Goal: Submit feedback/report problem

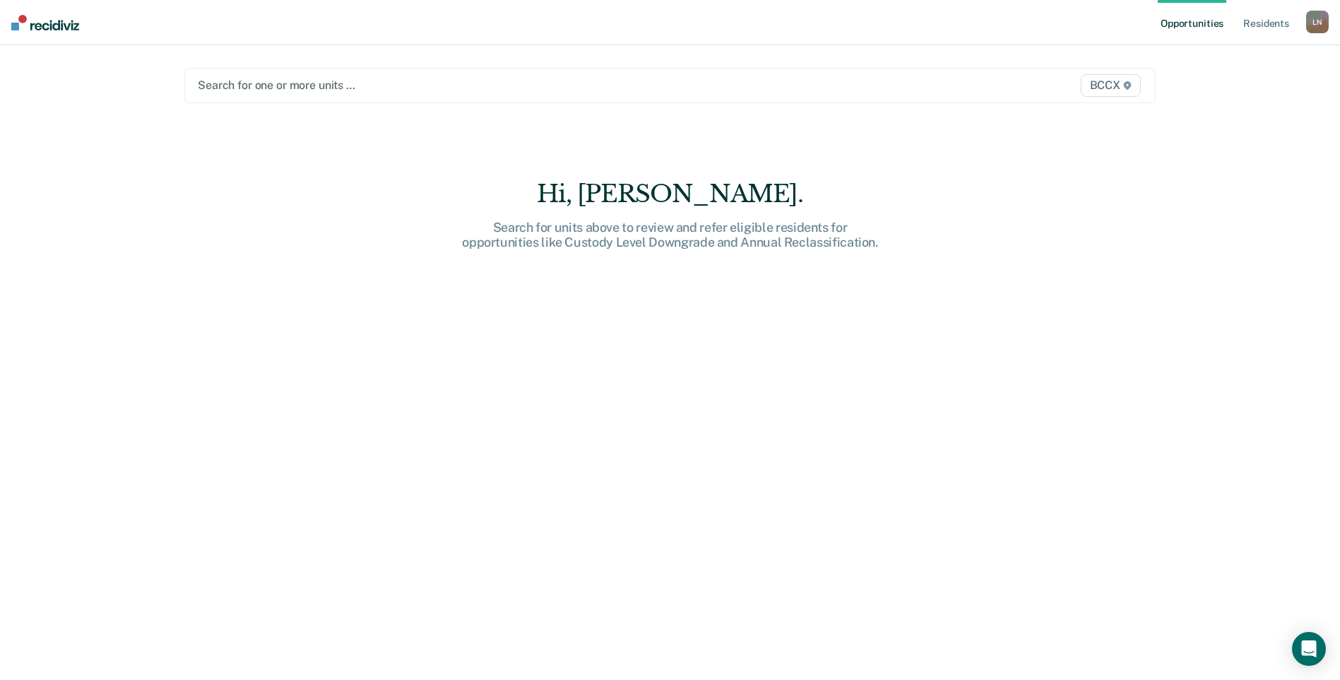
click at [264, 88] on div at bounding box center [528, 85] width 661 height 16
click at [267, 88] on div at bounding box center [528, 85] width 661 height 16
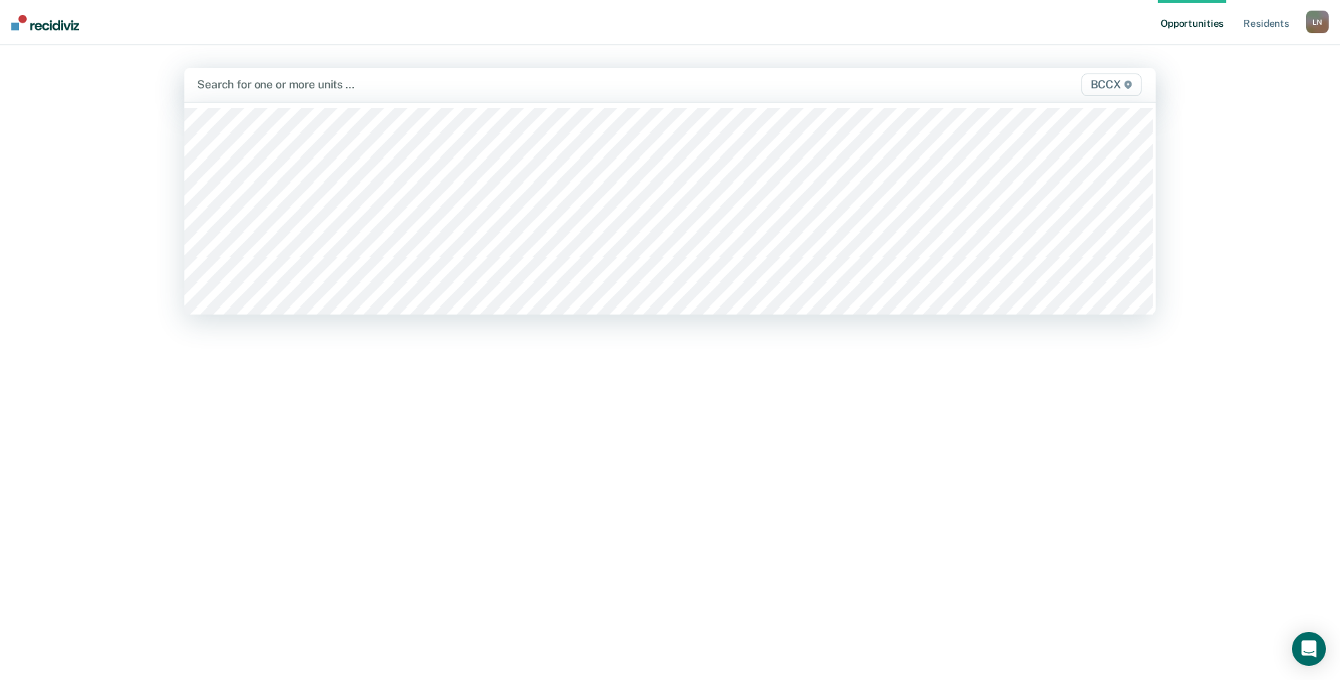
click at [260, 84] on div at bounding box center [527, 84] width 661 height 16
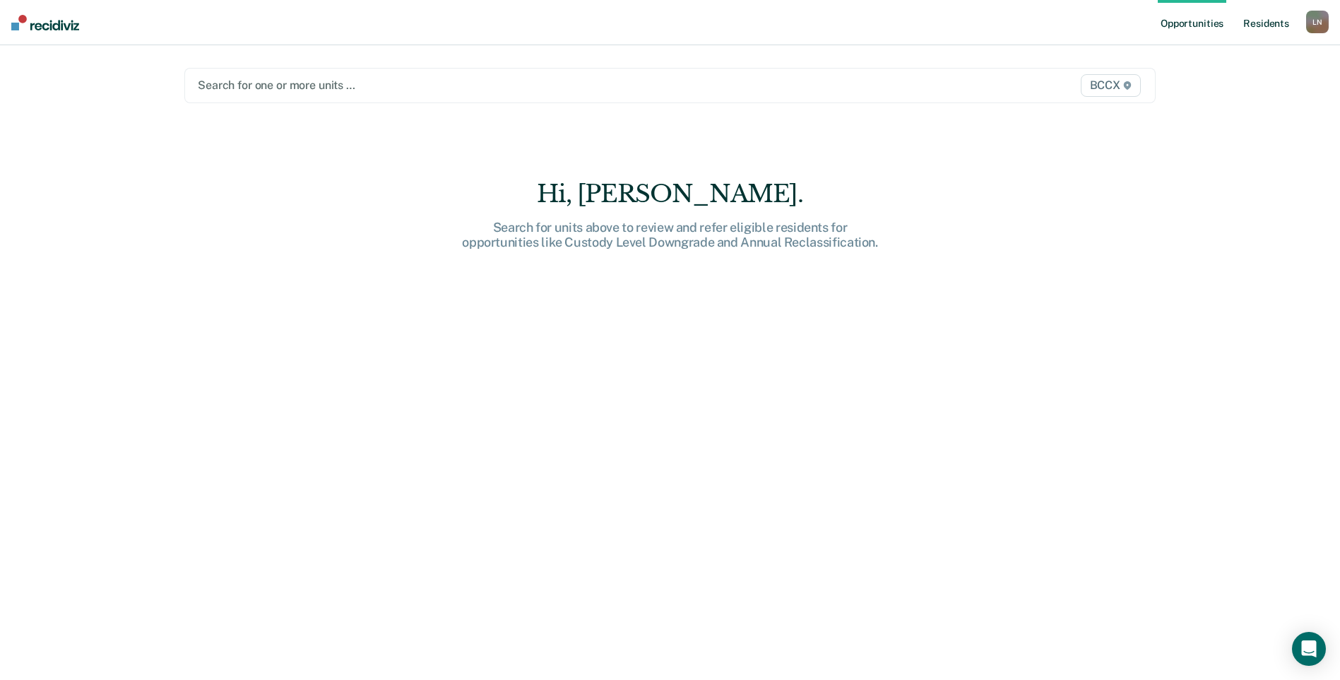
click at [1260, 22] on link "Resident s" at bounding box center [1267, 22] width 52 height 45
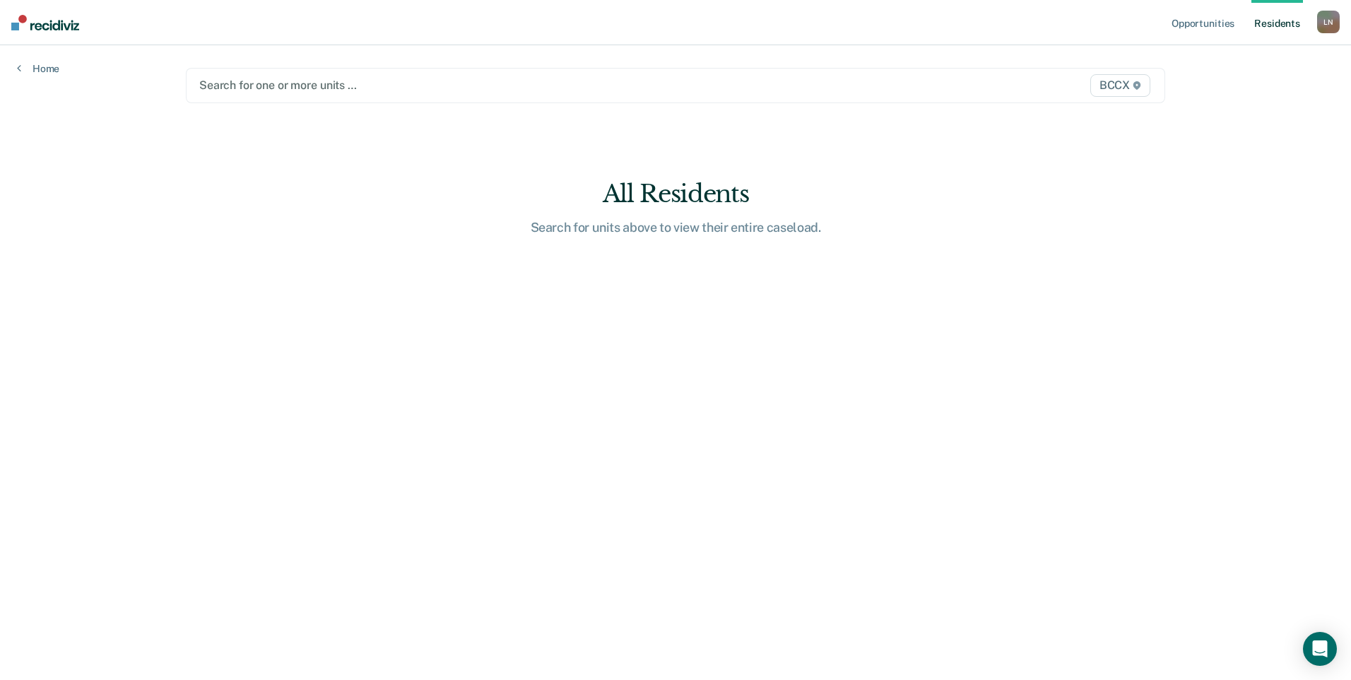
click at [364, 83] on div at bounding box center [532, 85] width 666 height 16
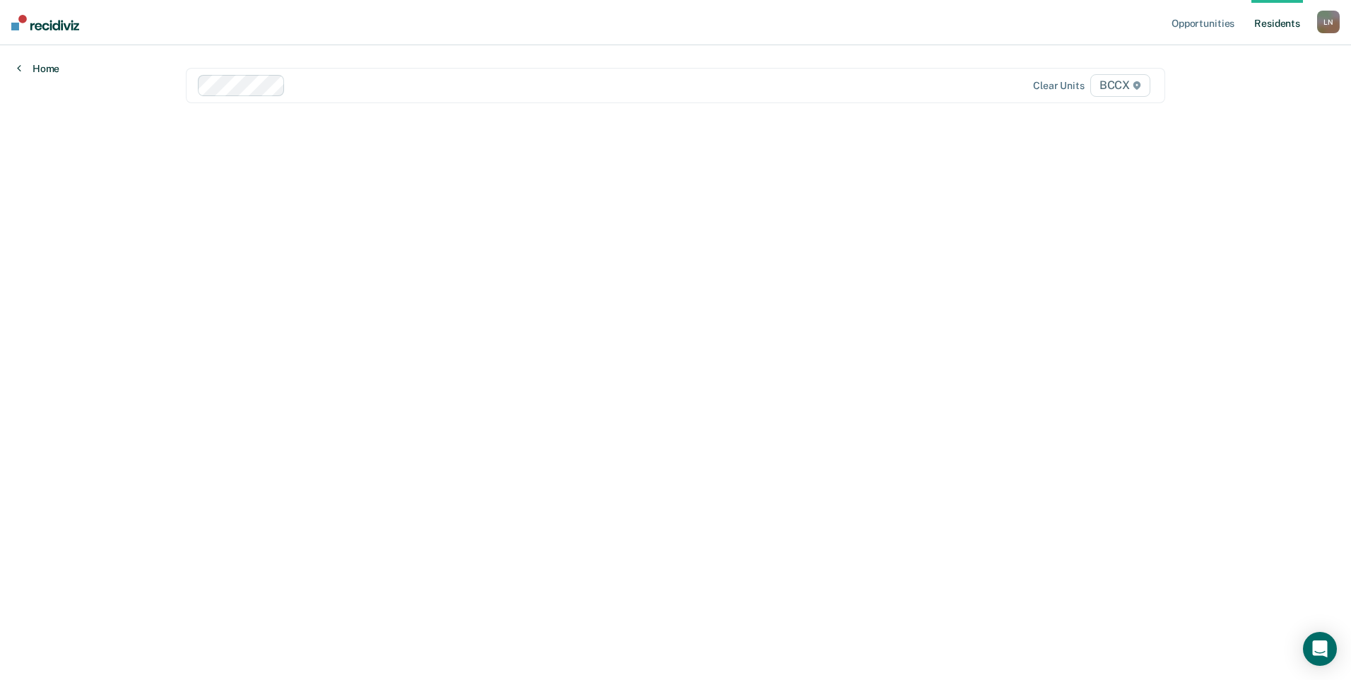
click at [59, 72] on link "Home" at bounding box center [38, 68] width 42 height 13
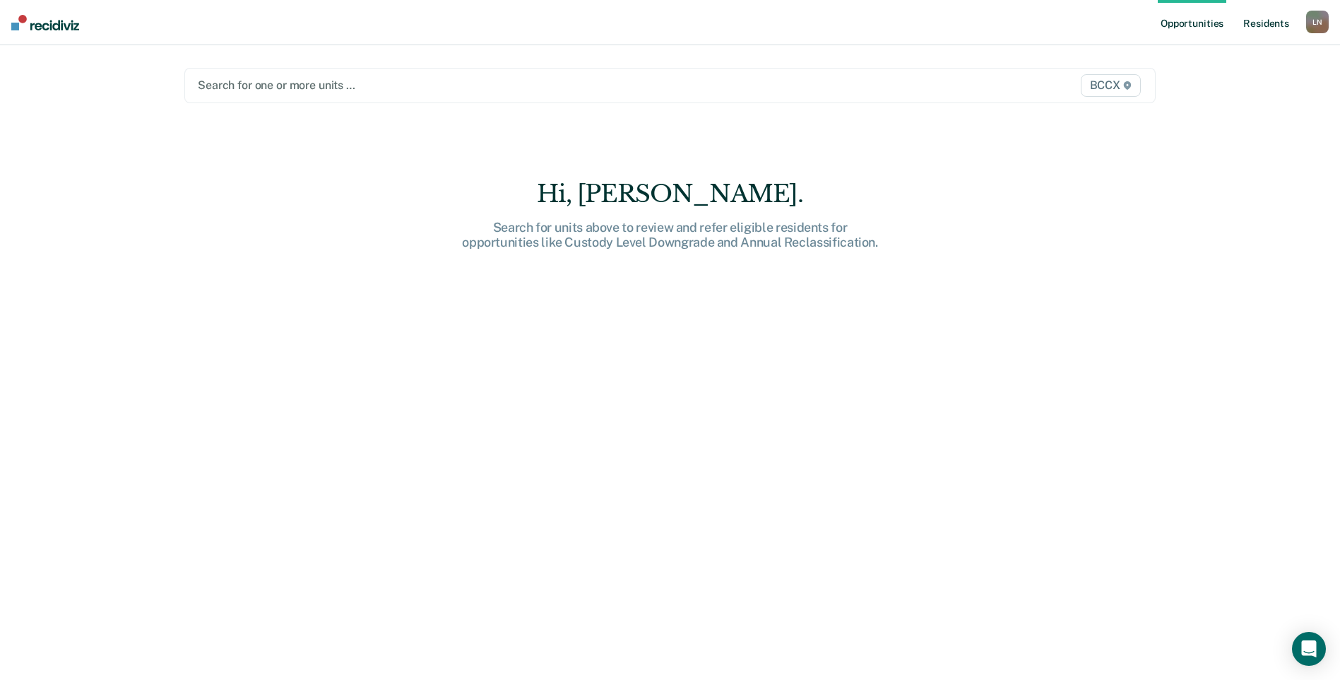
click at [1255, 23] on link "Resident s" at bounding box center [1267, 22] width 52 height 45
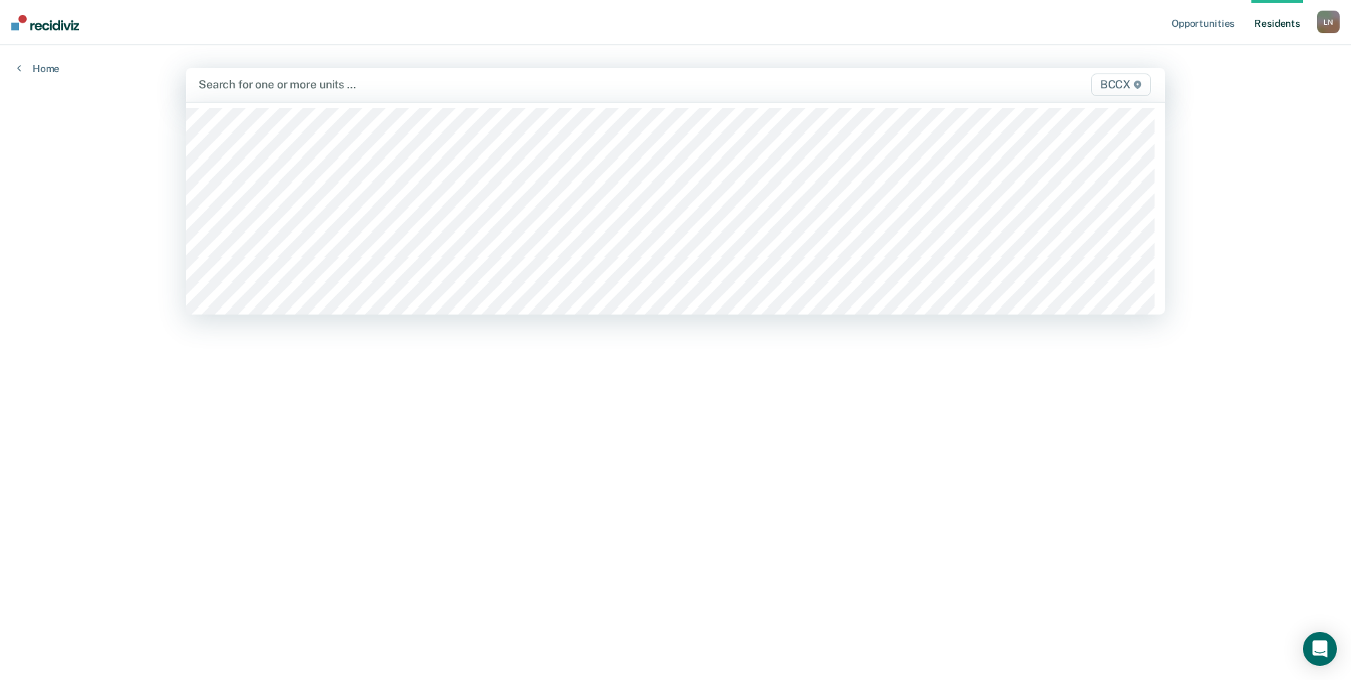
click at [312, 84] on div at bounding box center [532, 84] width 667 height 16
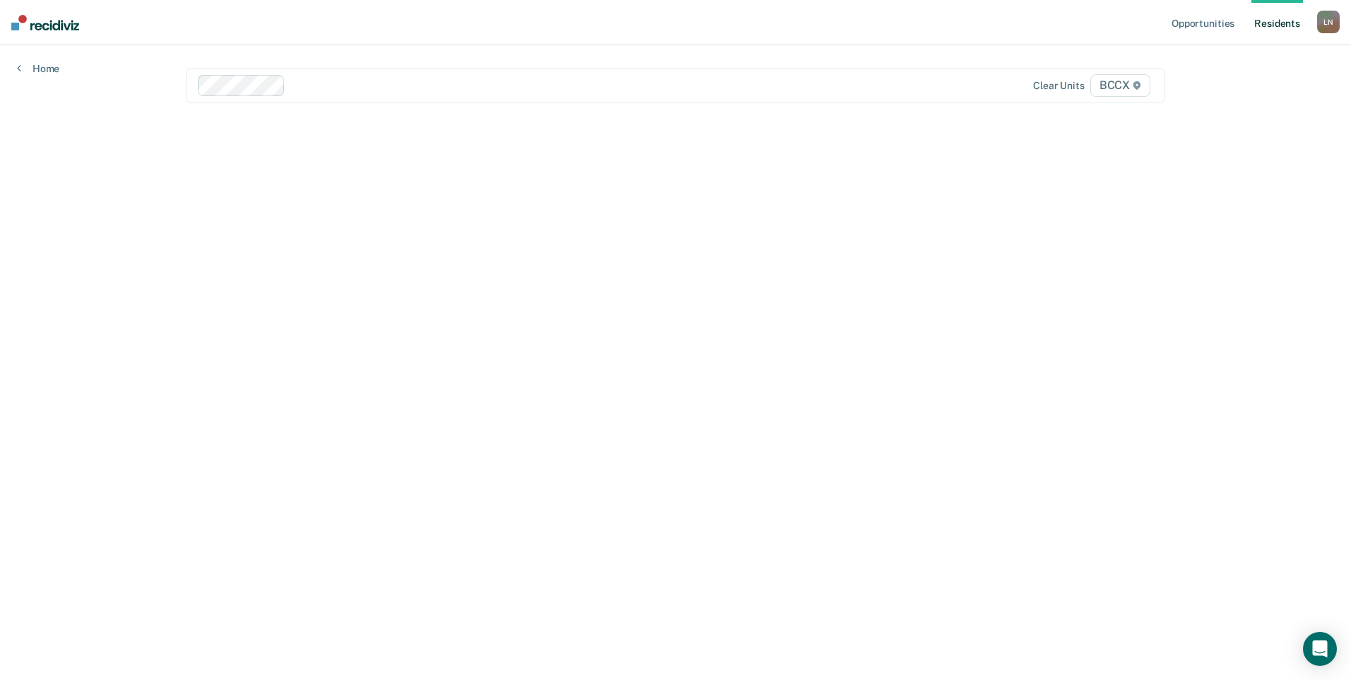
click at [1326, 25] on div "L N" at bounding box center [1328, 22] width 23 height 23
click at [1222, 20] on link "Opportunities" at bounding box center [1203, 22] width 69 height 45
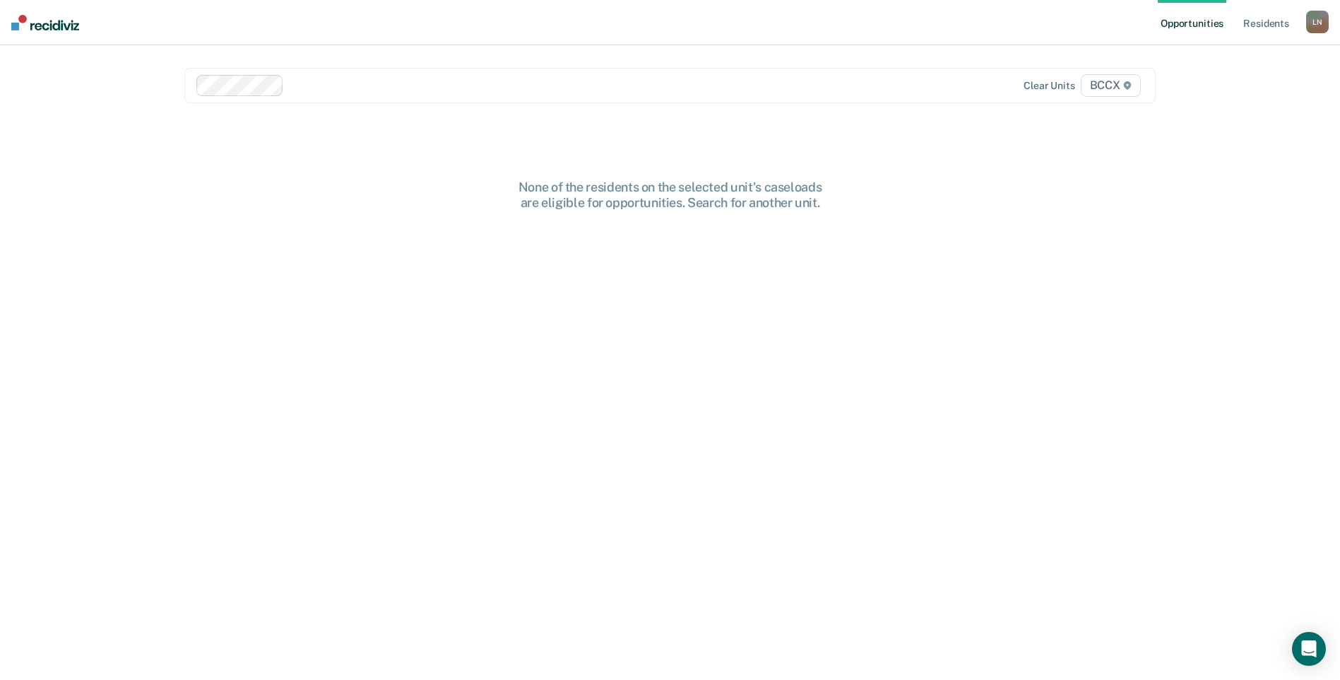
click at [35, 18] on img at bounding box center [45, 23] width 68 height 16
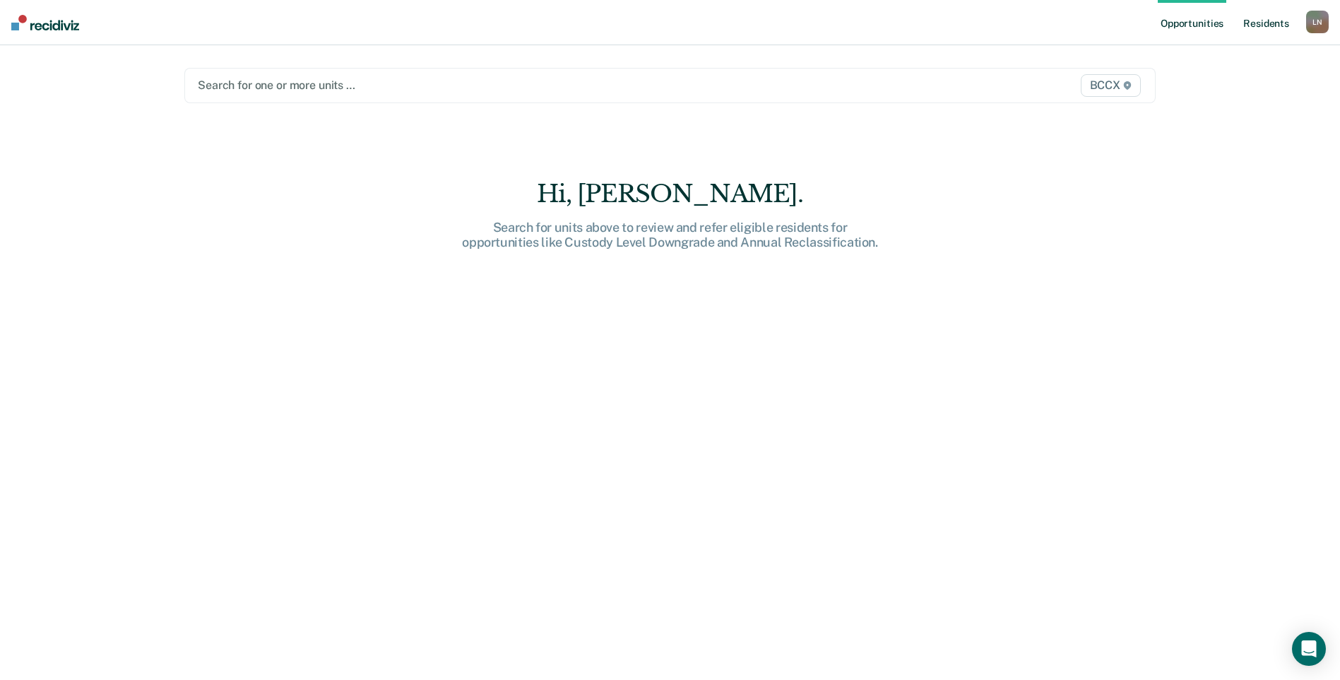
click at [1261, 23] on link "Resident s" at bounding box center [1267, 22] width 52 height 45
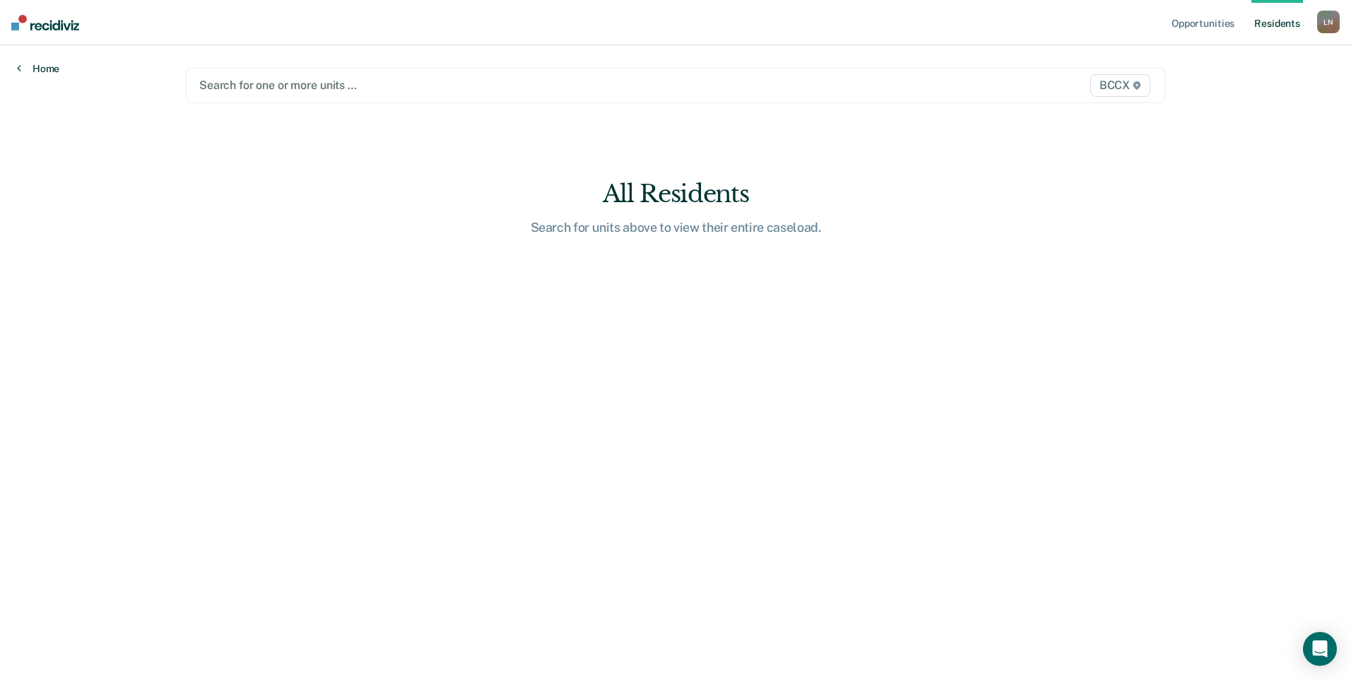
click at [44, 69] on link "Home" at bounding box center [38, 68] width 42 height 13
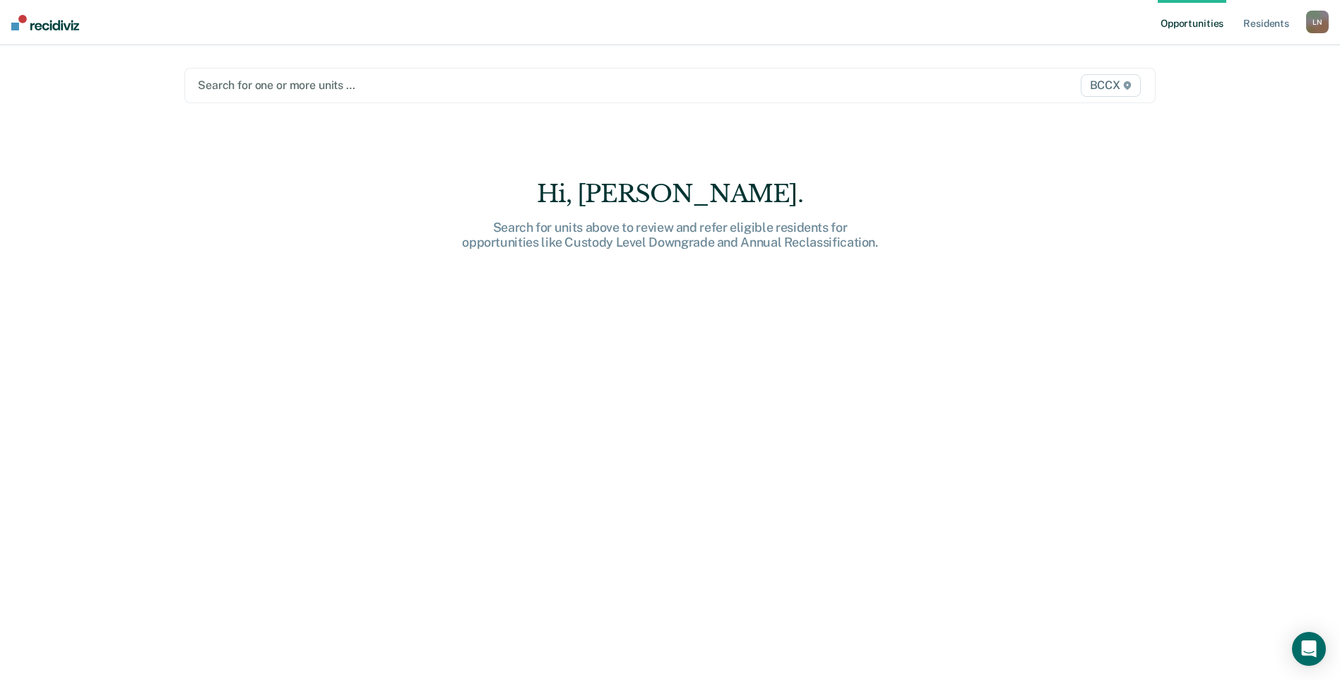
click at [240, 81] on div at bounding box center [528, 85] width 661 height 16
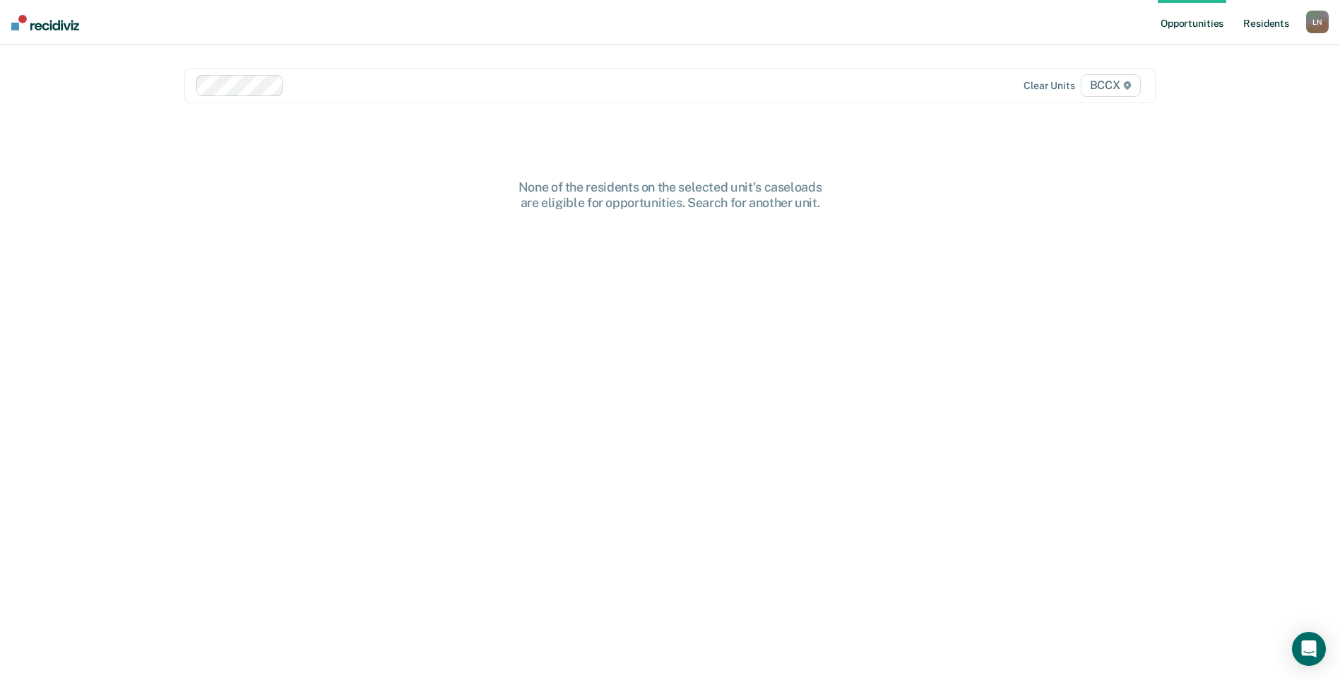
click at [1255, 16] on link "Resident s" at bounding box center [1267, 22] width 52 height 45
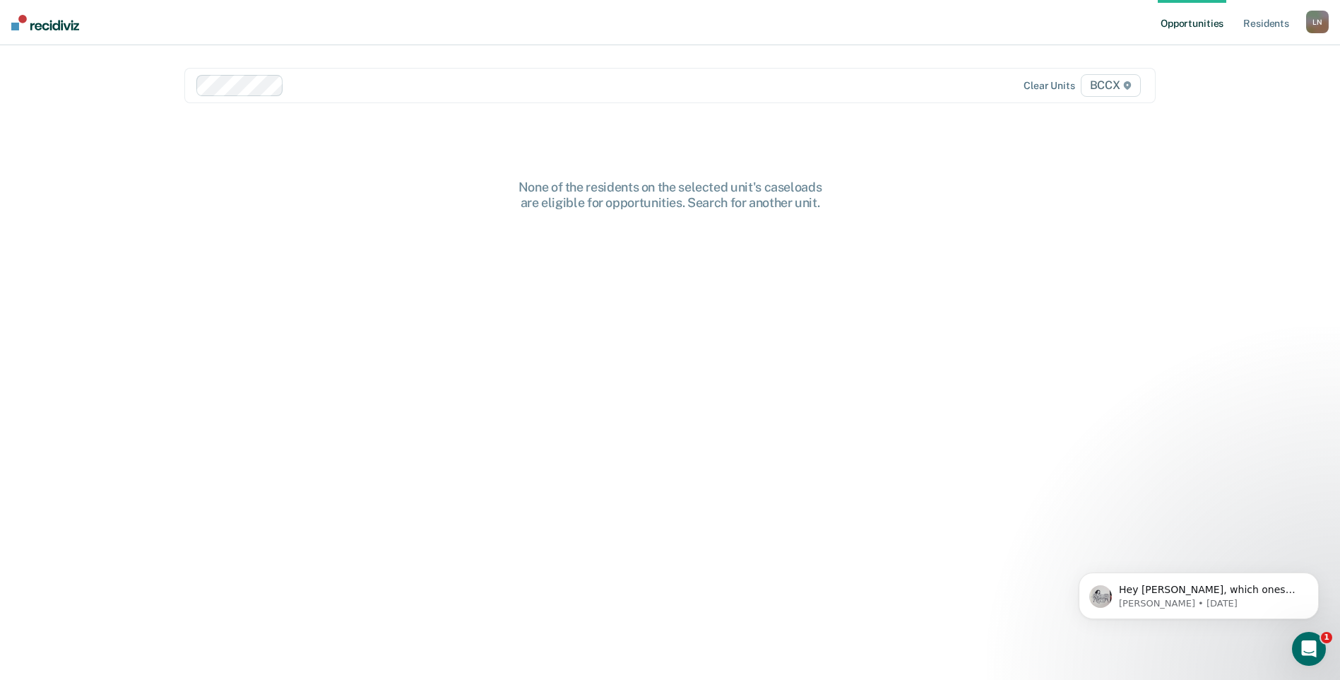
click at [329, 87] on div at bounding box center [574, 85] width 569 height 16
click at [1263, 28] on link "Resident s" at bounding box center [1267, 22] width 52 height 45
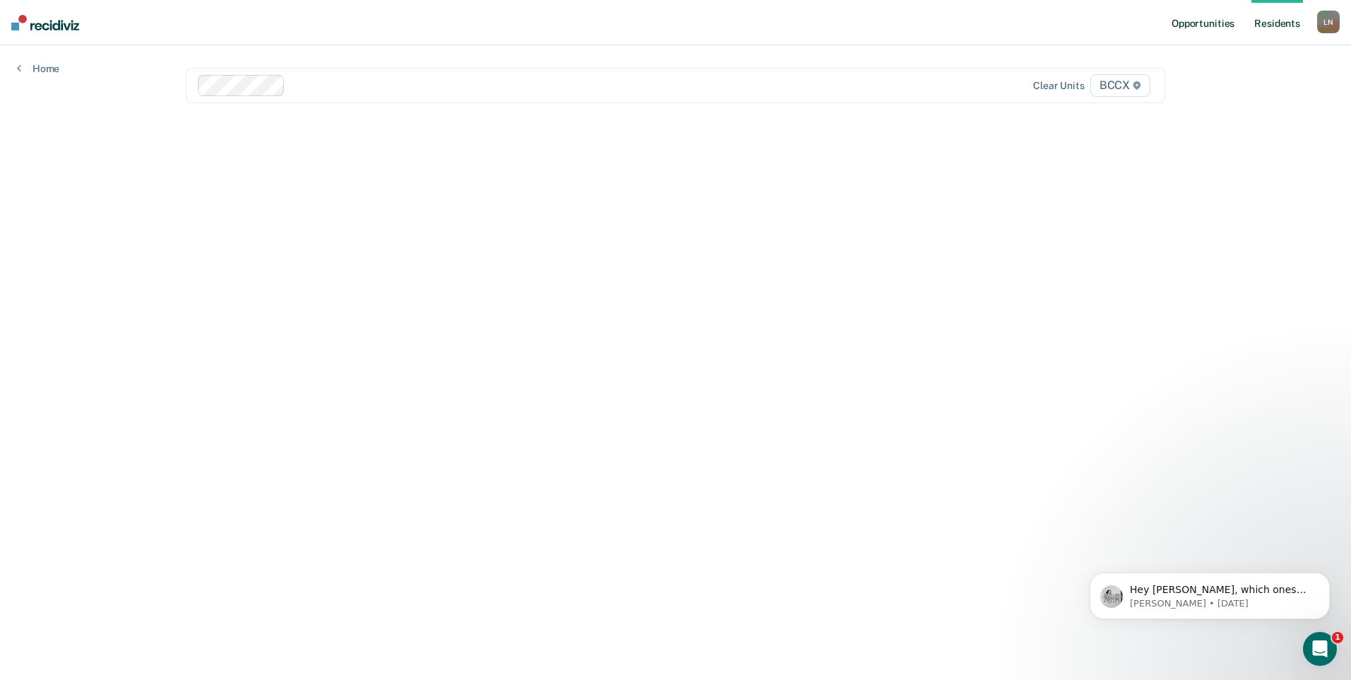
click at [1215, 25] on link "Opportunities" at bounding box center [1203, 22] width 69 height 45
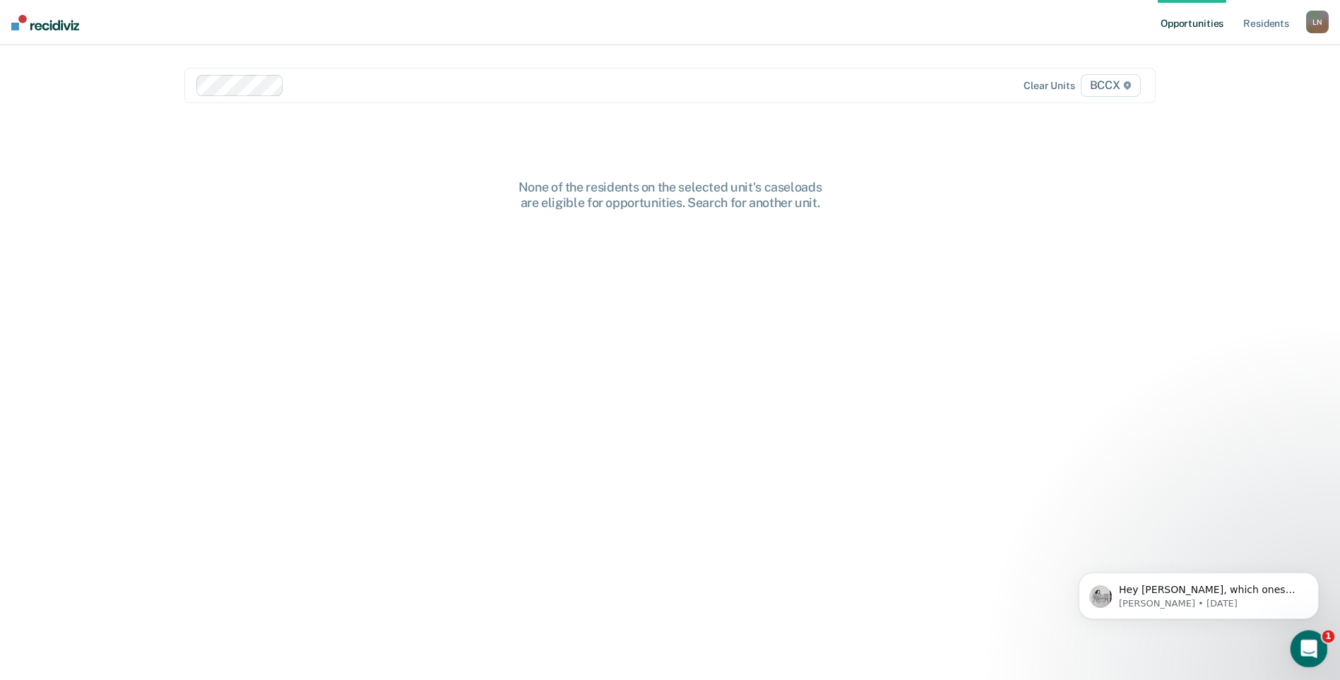
click at [1301, 648] on icon "Open Intercom Messenger" at bounding box center [1307, 646] width 23 height 23
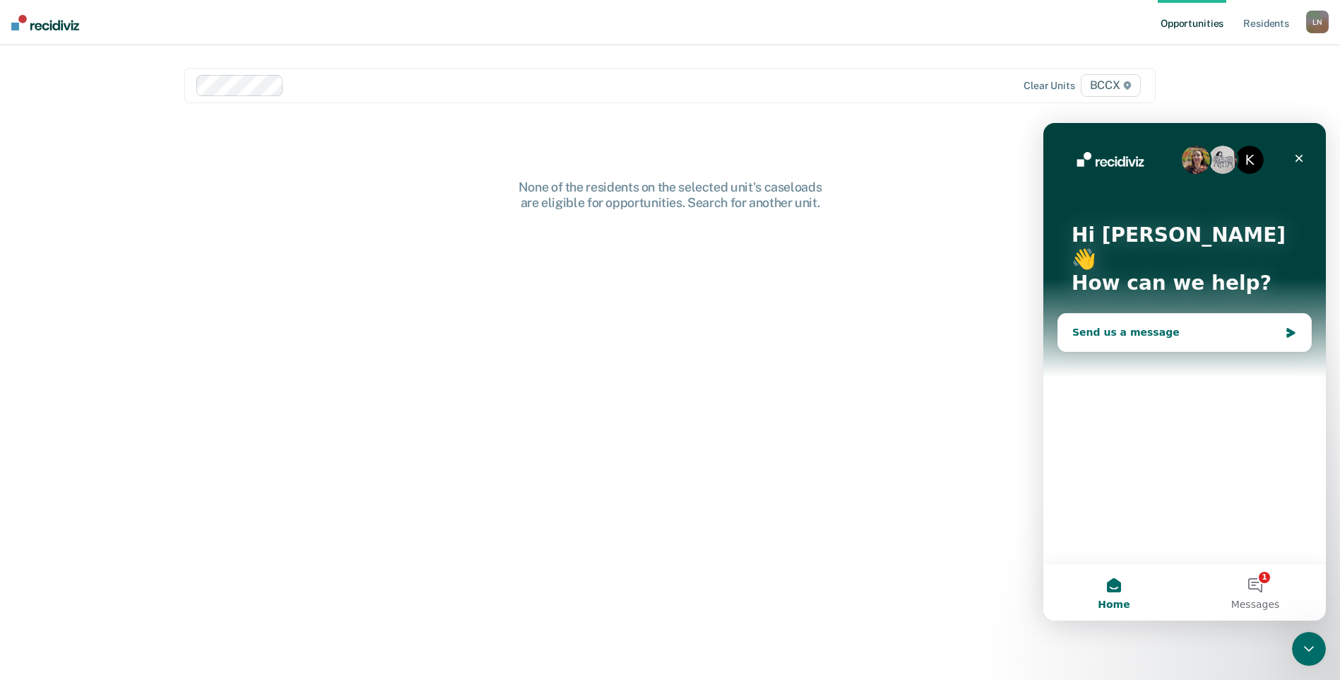
click at [1158, 325] on div "Send us a message" at bounding box center [1176, 332] width 207 height 15
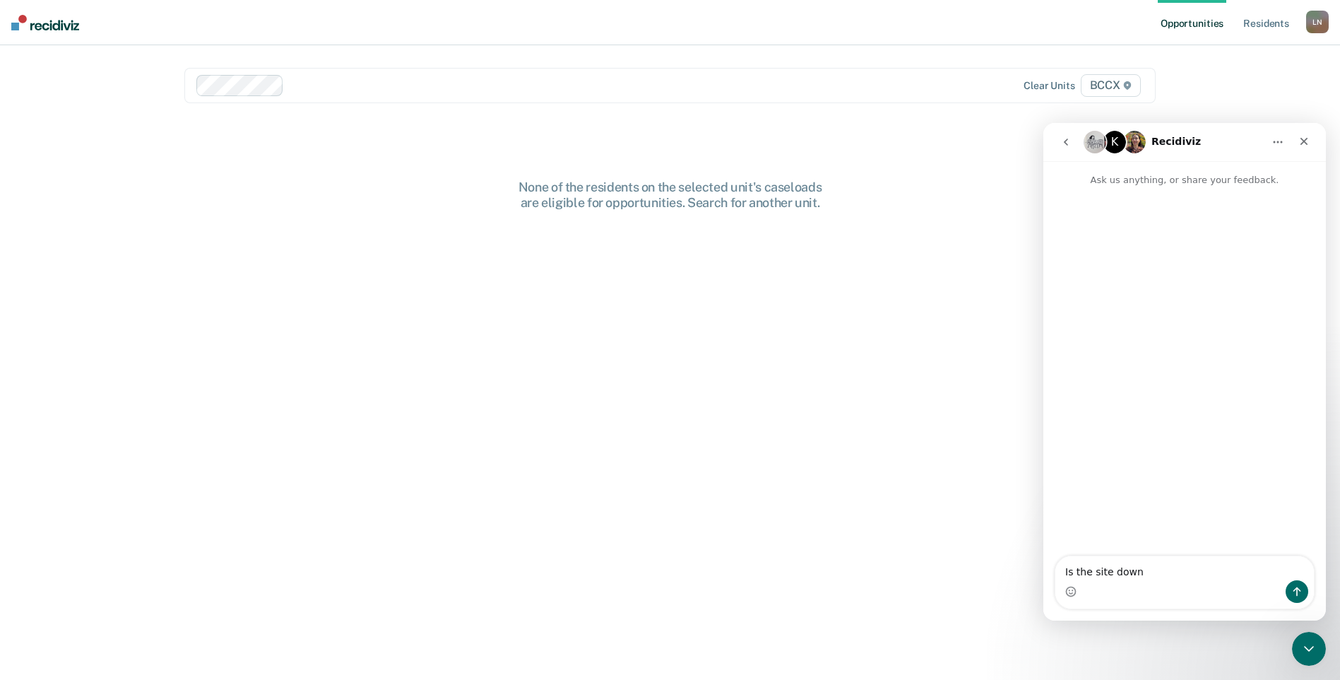
type textarea "Is the site down?"
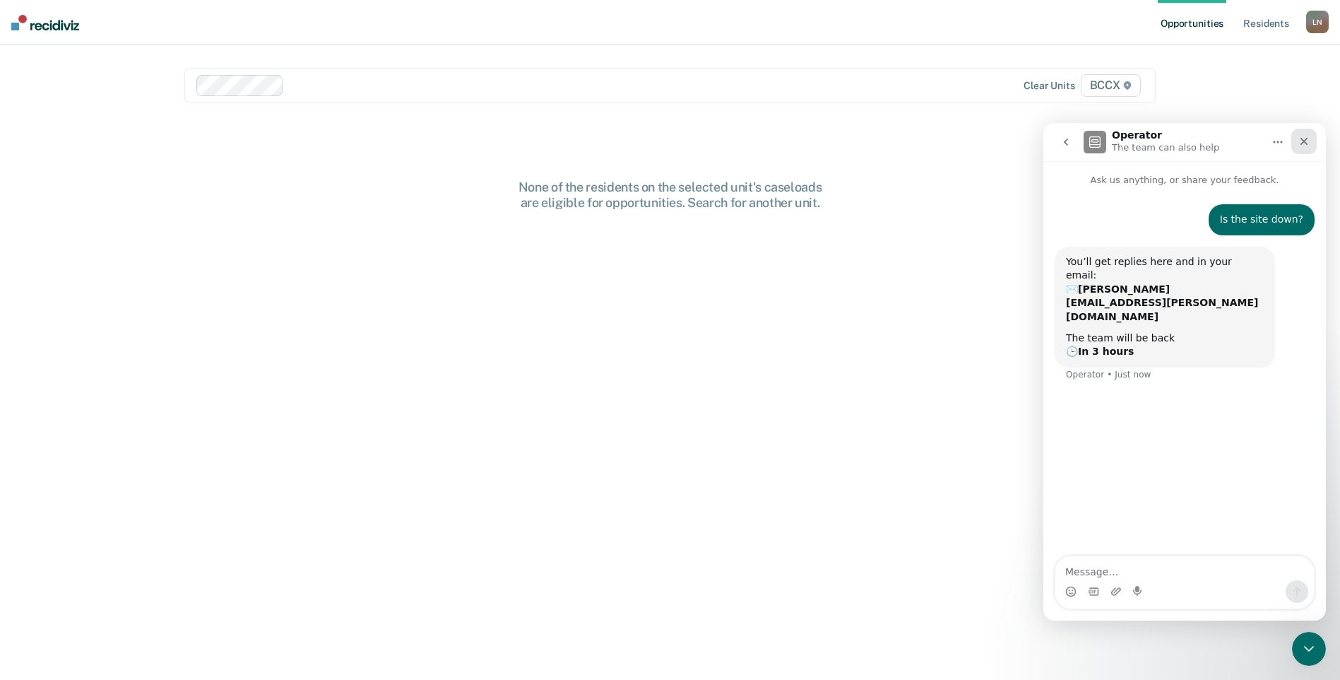
click at [1301, 134] on div "Close" at bounding box center [1304, 141] width 25 height 25
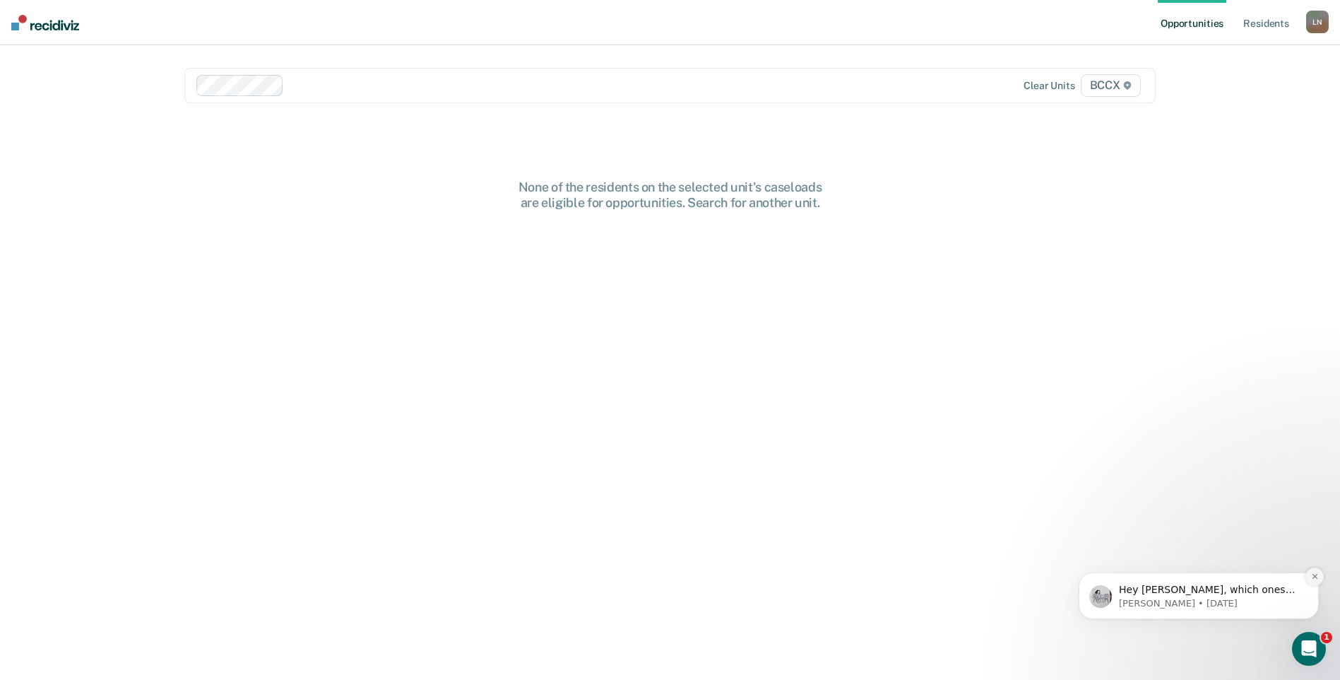
click at [1315, 577] on icon "Dismiss notification" at bounding box center [1315, 576] width 8 height 8
